Goal: Information Seeking & Learning: Learn about a topic

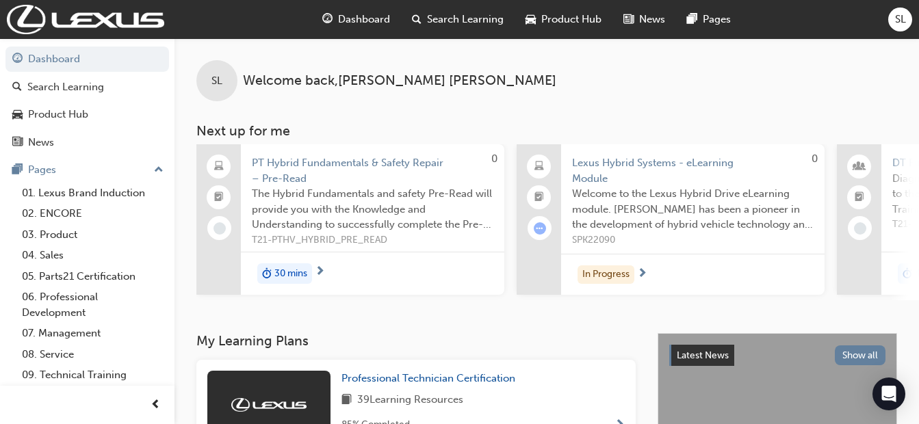
click at [486, 14] on span "Search Learning" at bounding box center [465, 20] width 77 height 16
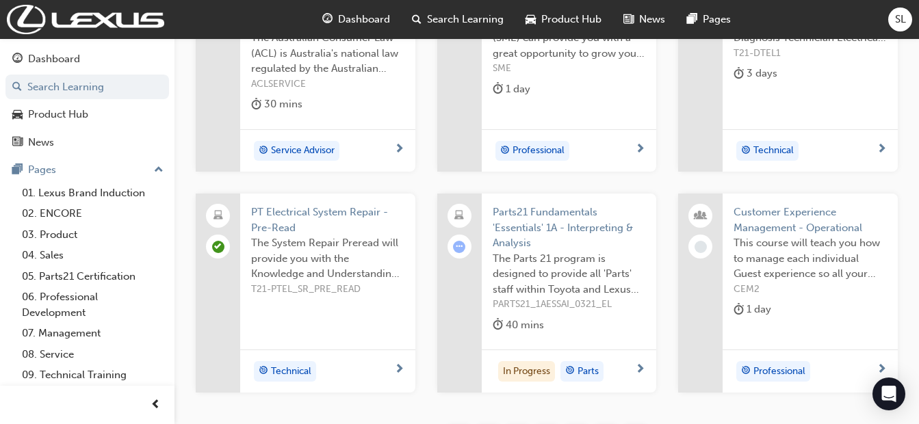
scroll to position [344, 0]
click at [526, 222] on span "Parts21 Fundamentals 'Essentials' 1A - Interpreting & Analysis" at bounding box center [569, 227] width 153 height 47
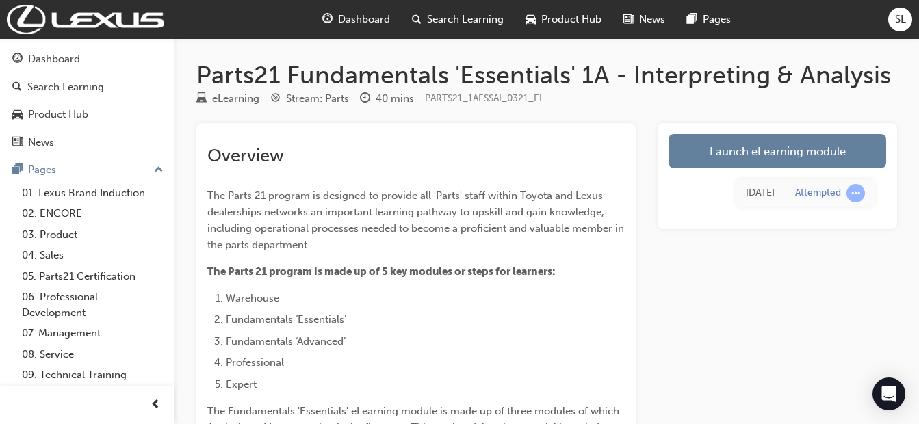
click at [724, 140] on link "Launch eLearning module" at bounding box center [777, 151] width 218 height 34
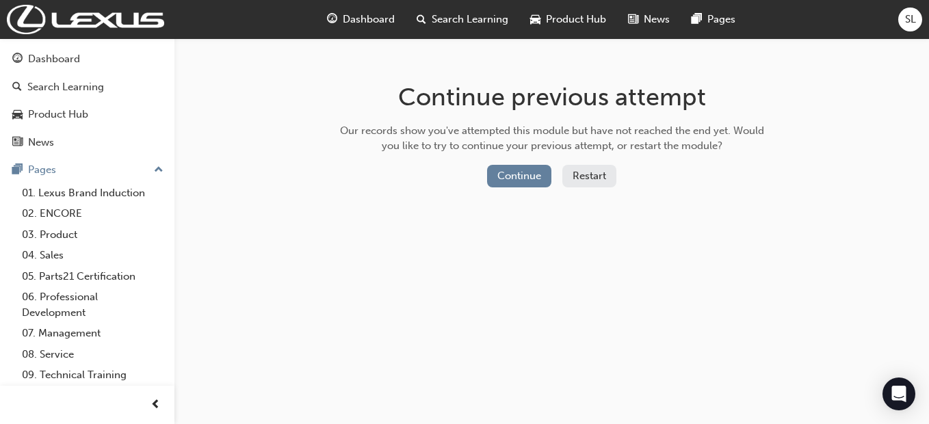
click at [521, 169] on button "Continue" at bounding box center [519, 176] width 64 height 23
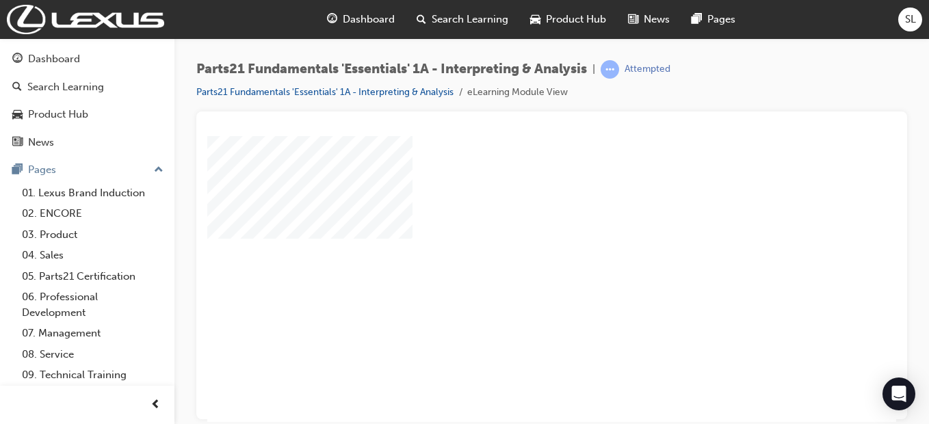
click at [512, 239] on div "play" at bounding box center [512, 239] width 0 height 0
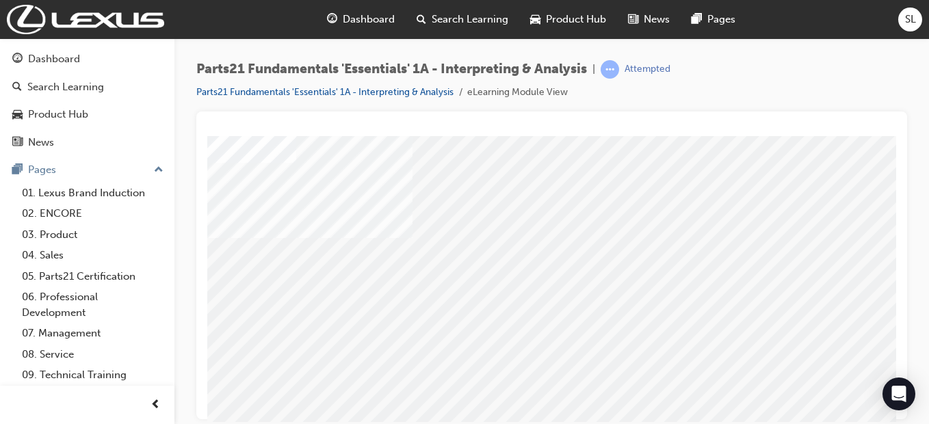
click at [915, 272] on div "Parts21 Fundamentals 'Essentials' 1A - Interpreting & Analysis | Attempted Part…" at bounding box center [551, 214] width 754 height 352
click at [157, 401] on span "prev-icon" at bounding box center [155, 405] width 10 height 17
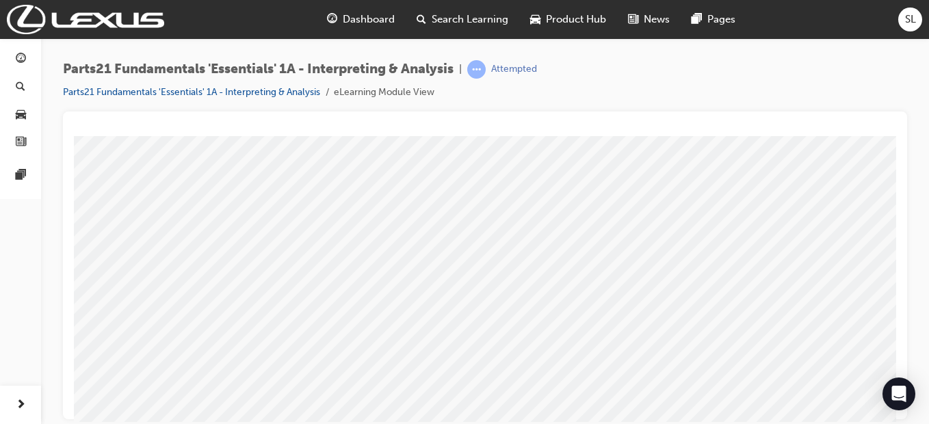
scroll to position [237, 77]
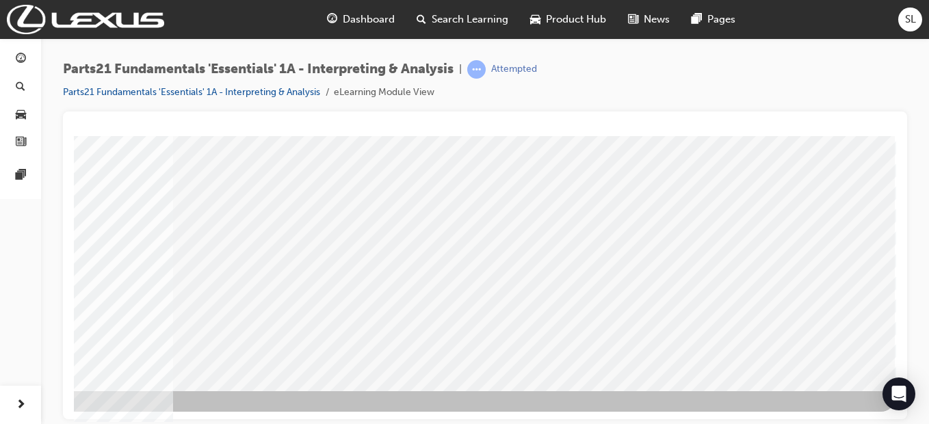
scroll to position [237, 118]
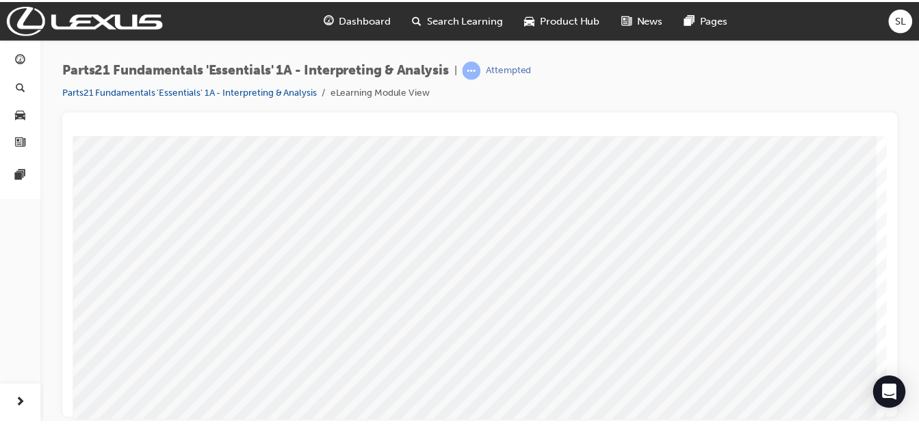
scroll to position [0, 0]
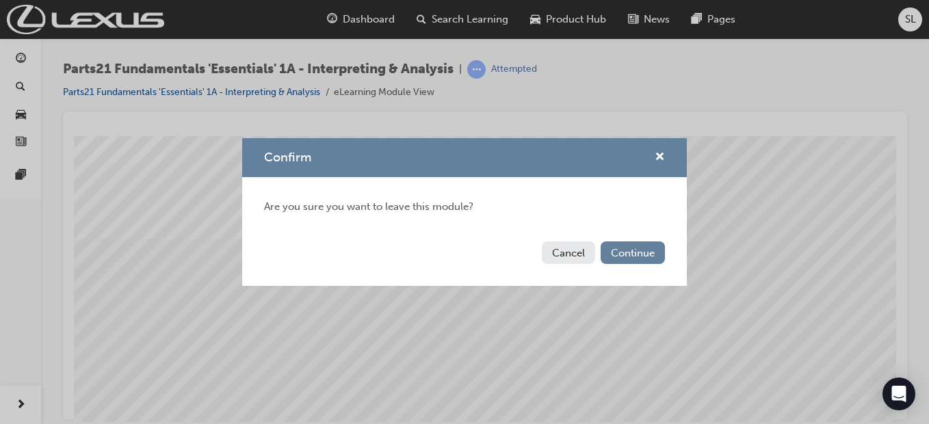
click at [616, 258] on button "Continue" at bounding box center [633, 252] width 64 height 23
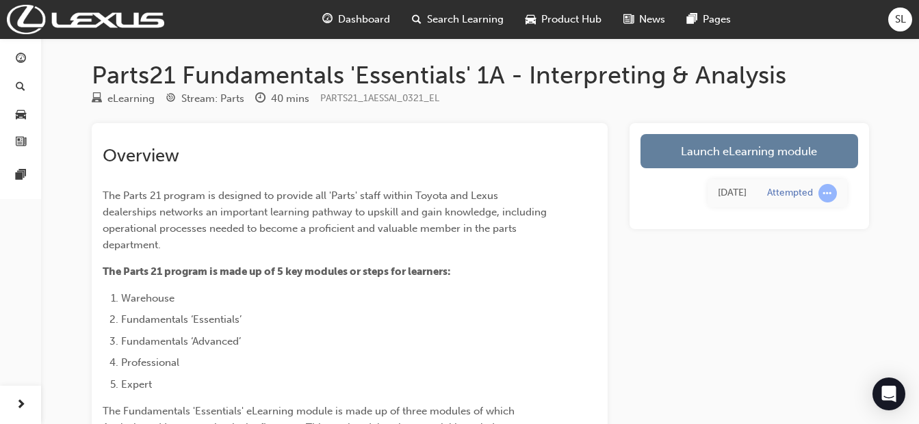
click at [537, 14] on div "Product Hub" at bounding box center [563, 19] width 98 height 28
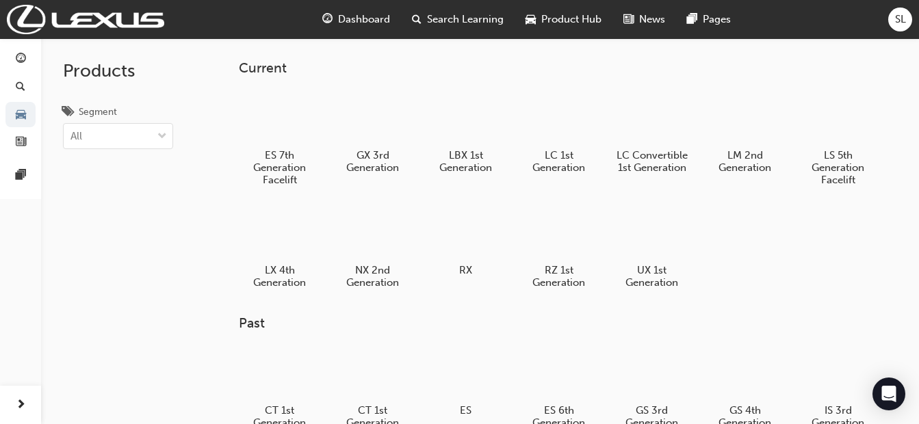
click at [635, 248] on div at bounding box center [652, 232] width 72 height 51
click at [449, 118] on div at bounding box center [466, 117] width 72 height 51
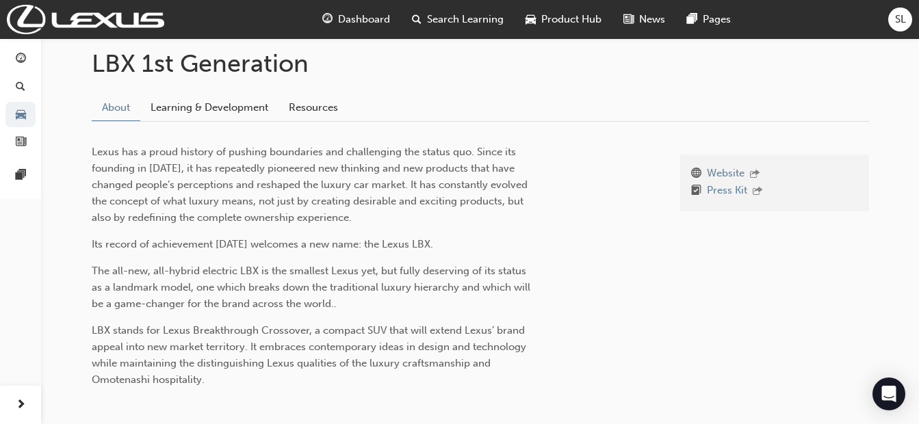
scroll to position [345, 0]
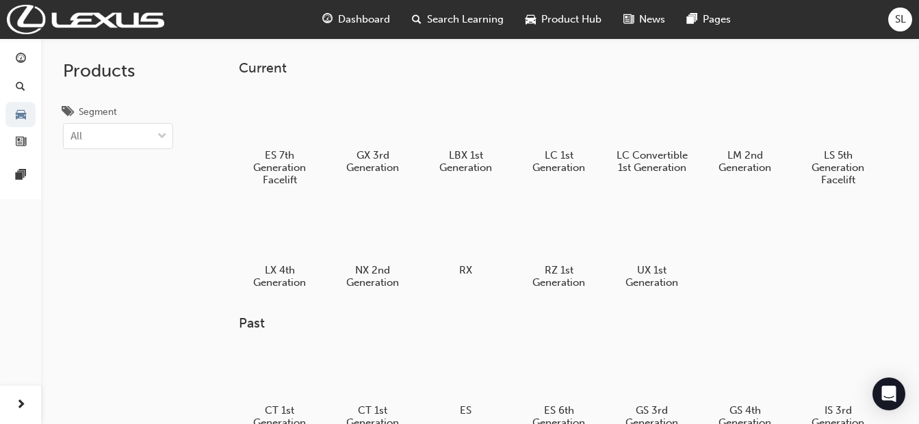
click at [458, 150] on h5 "LBX 1st Generation" at bounding box center [466, 161] width 72 height 25
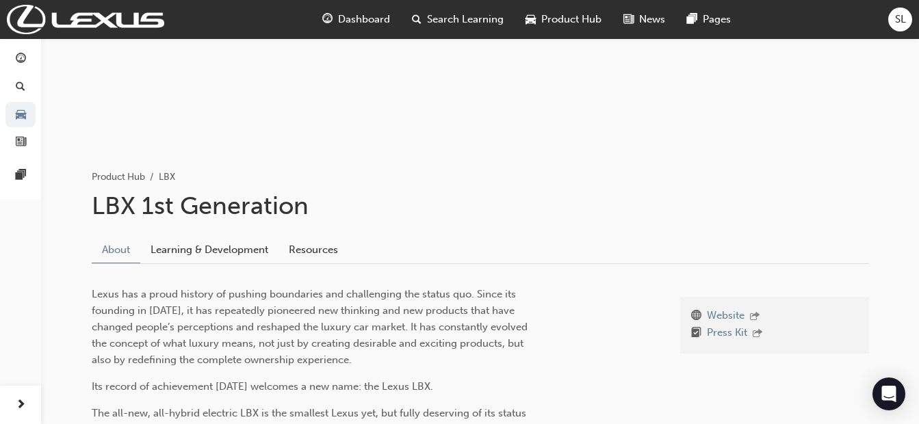
scroll to position [166, 0]
click at [218, 250] on link "Learning & Development" at bounding box center [209, 249] width 138 height 26
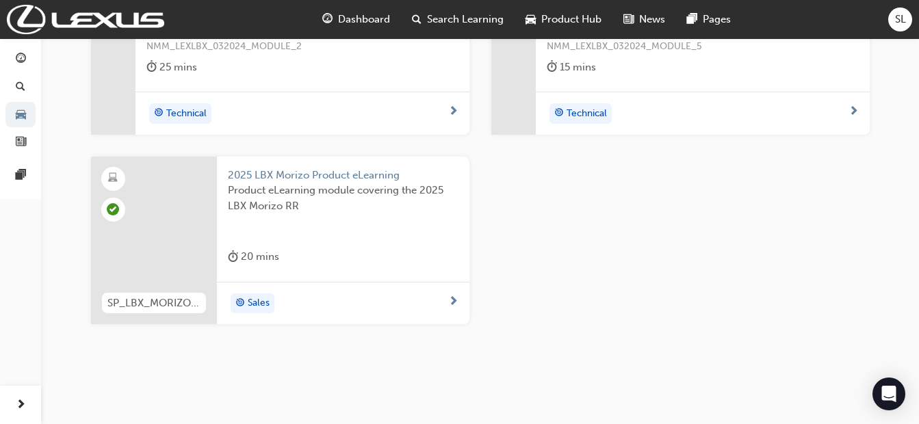
scroll to position [166, 0]
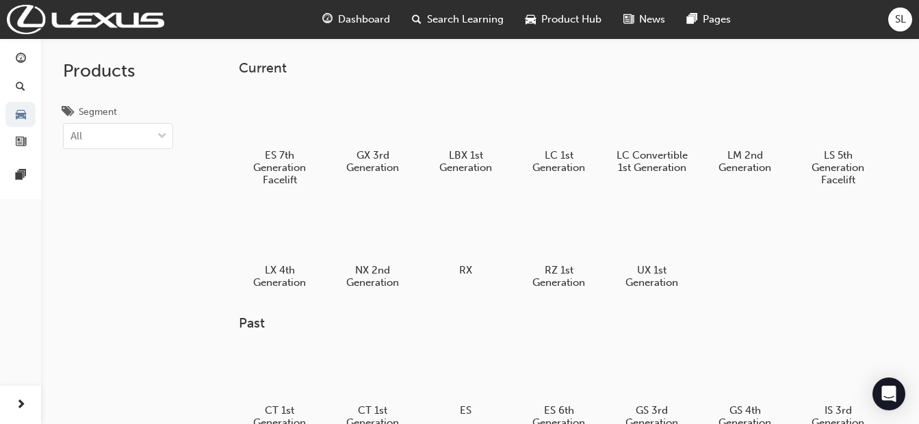
click at [381, 99] on div at bounding box center [373, 117] width 72 height 51
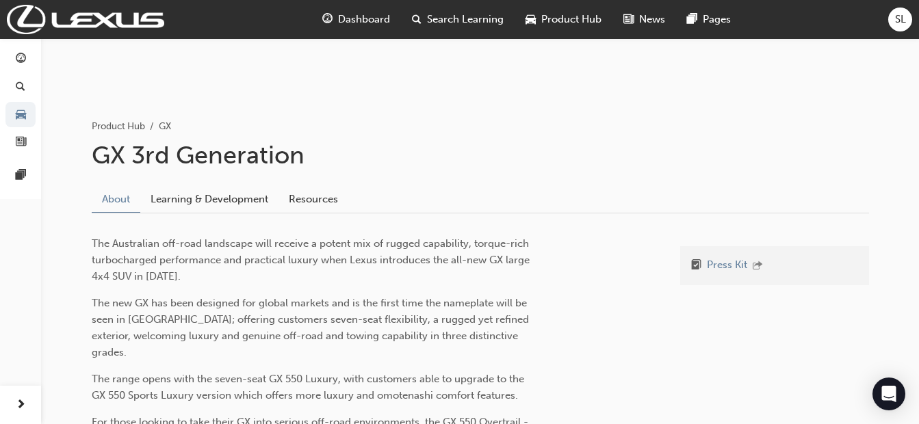
click at [172, 209] on link "Learning & Development" at bounding box center [209, 199] width 138 height 26
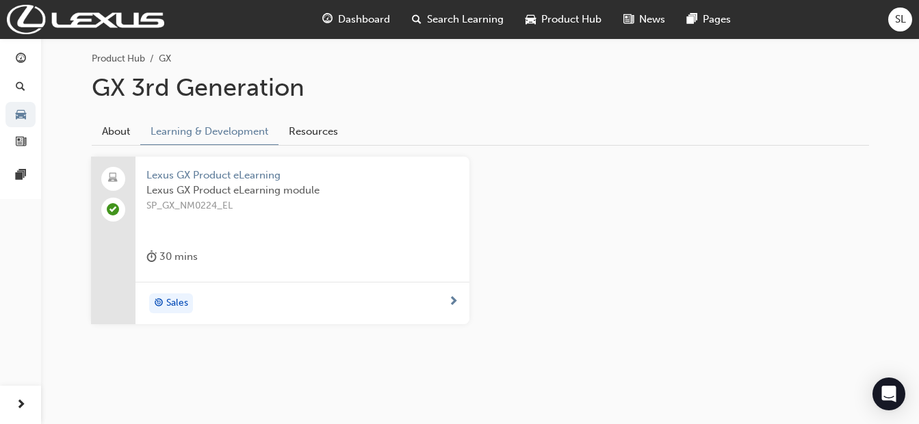
scroll to position [215, 0]
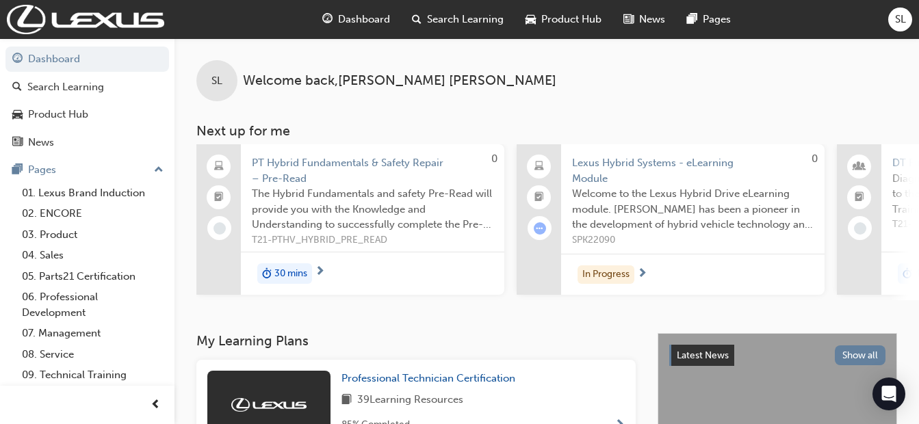
click at [443, 12] on span "Search Learning" at bounding box center [465, 20] width 77 height 16
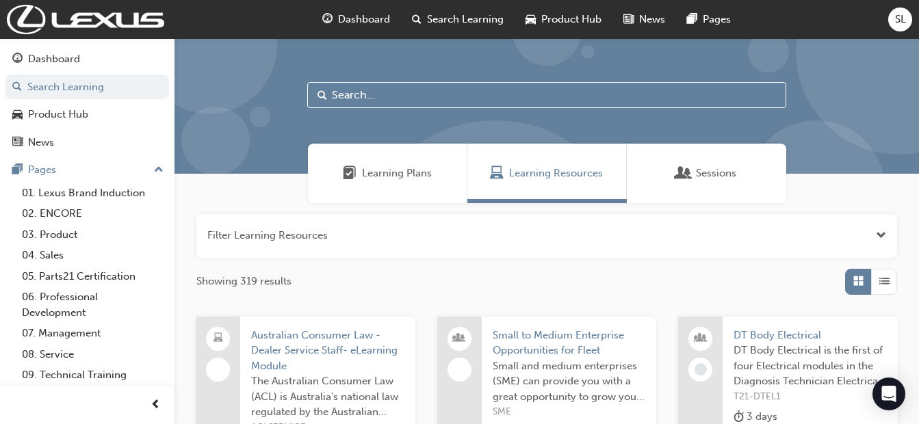
click at [539, 22] on div "Product Hub" at bounding box center [563, 19] width 98 height 28
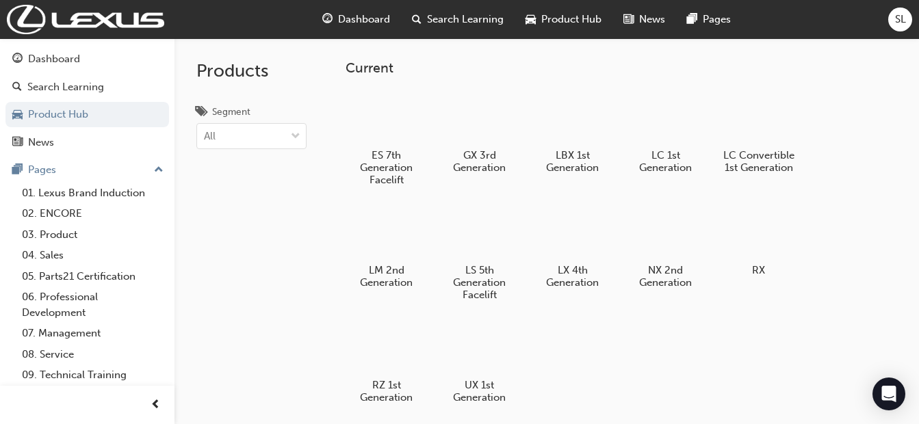
click at [469, 136] on div at bounding box center [479, 117] width 72 height 51
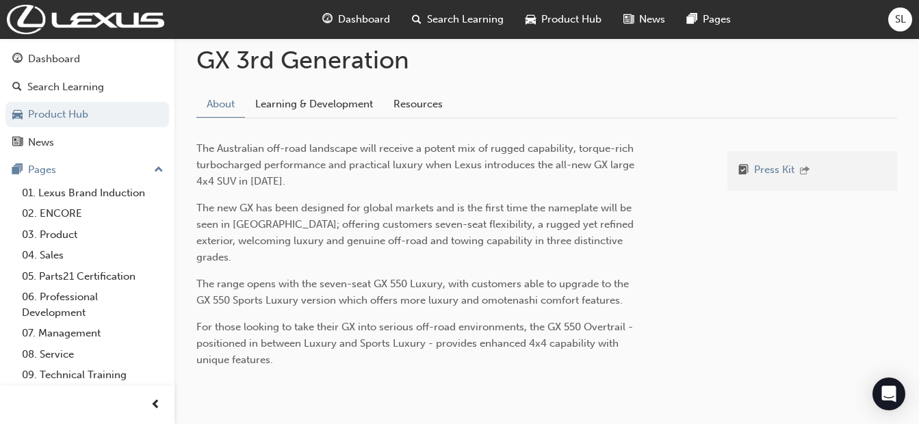
scroll to position [286, 0]
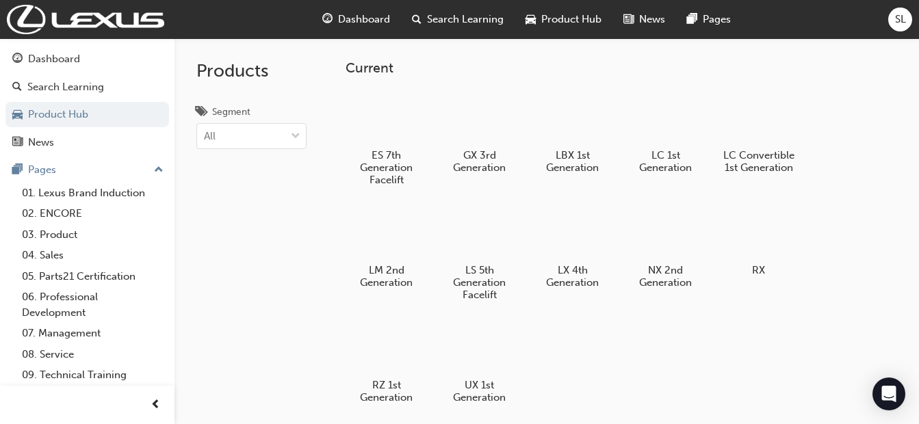
click at [391, 112] on div at bounding box center [386, 117] width 72 height 51
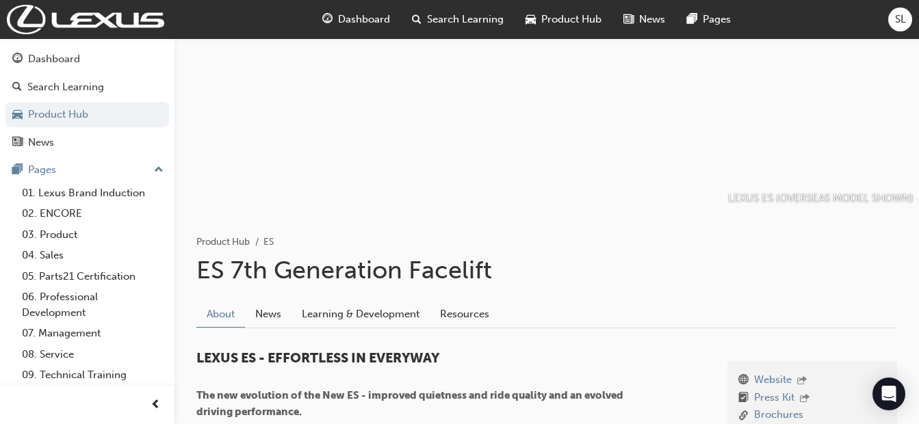
click at [344, 315] on link "Learning & Development" at bounding box center [360, 315] width 138 height 26
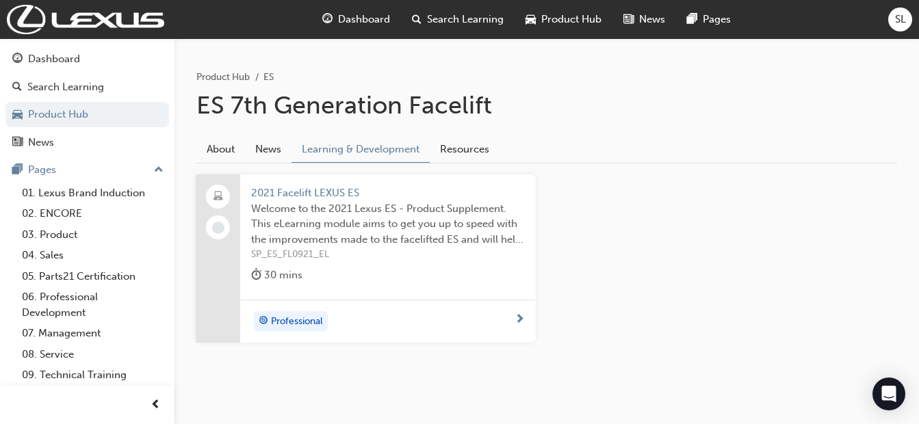
scroll to position [258, 0]
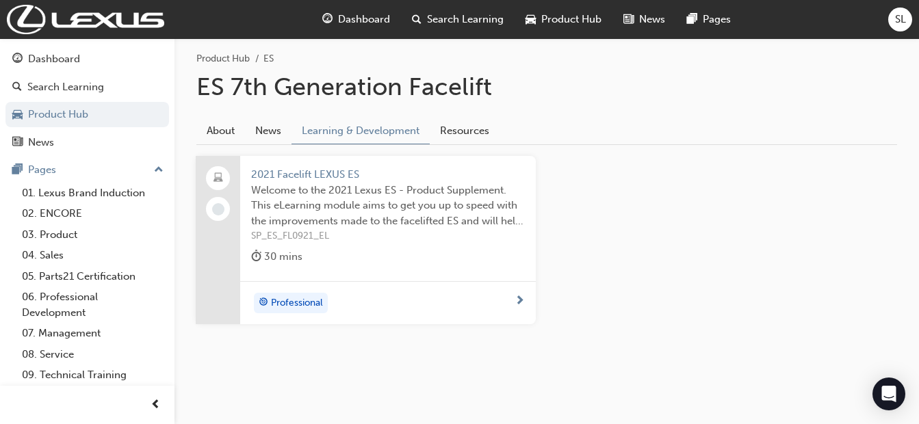
click at [324, 174] on span "2021 Facelift LEXUS ES" at bounding box center [388, 175] width 274 height 16
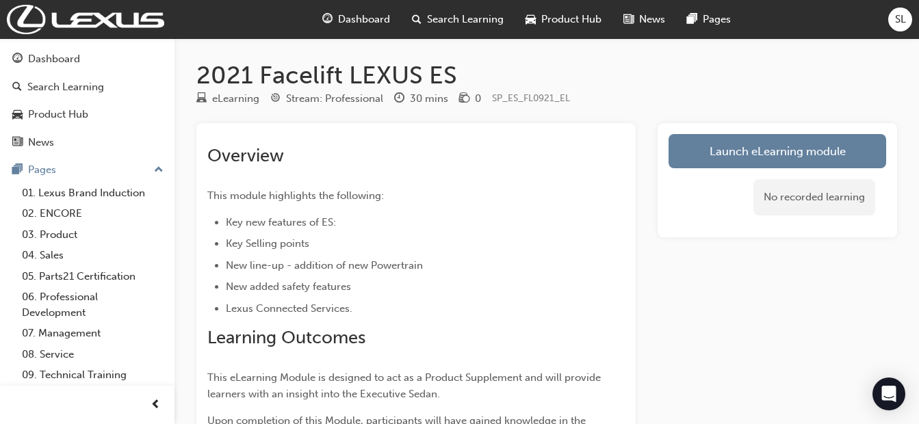
click at [707, 159] on link "Launch eLearning module" at bounding box center [777, 151] width 218 height 34
